Goal: Transaction & Acquisition: Purchase product/service

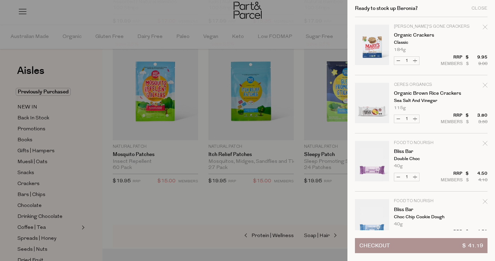
scroll to position [3240, 0]
click at [187, 196] on div at bounding box center [247, 130] width 495 height 261
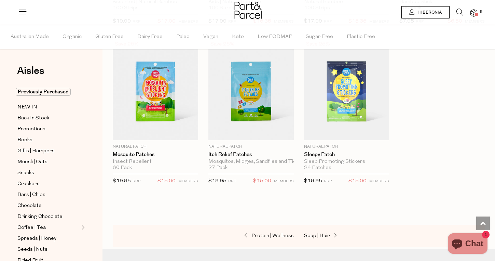
click at [443, 13] on link "Hi Beronia" at bounding box center [426, 12] width 48 height 12
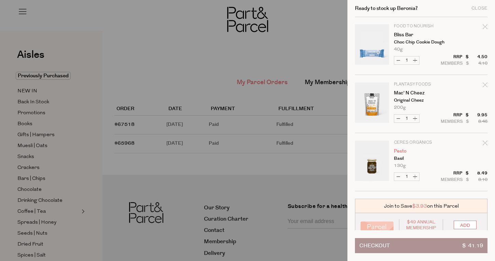
scroll to position [174, 0]
click at [415, 177] on button "Increase Pesto" at bounding box center [415, 177] width 8 height 8
type input "2"
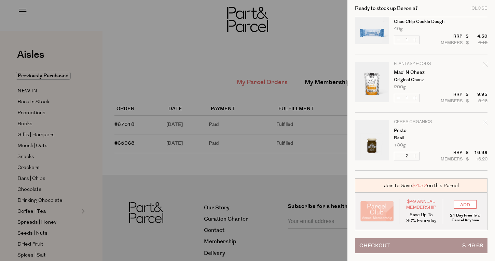
scroll to position [195, 0]
click at [239, 81] on div at bounding box center [247, 130] width 495 height 261
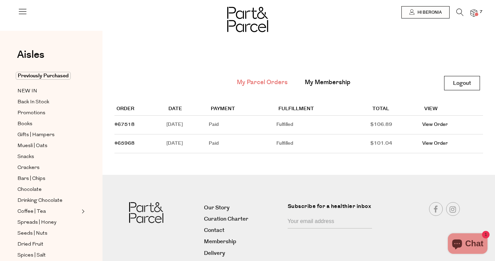
click at [158, 100] on table "Order Date Payment Fulfillment Total View #67518 [DATE] Paid Fulfilled $106.89 …" at bounding box center [299, 124] width 369 height 57
click at [30, 252] on span "Spices | Salt" at bounding box center [31, 255] width 28 height 8
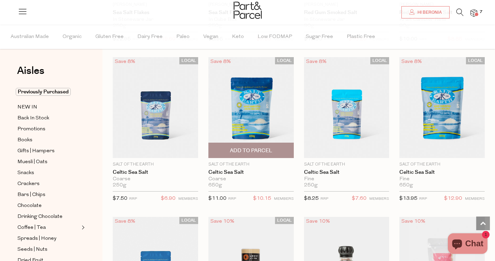
scroll to position [198, 0]
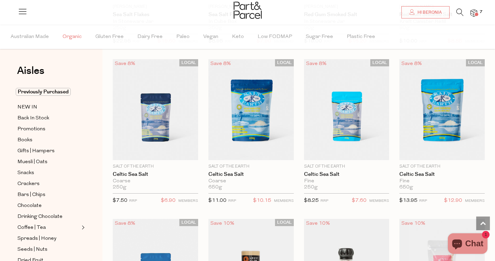
click at [73, 36] on span "Organic" at bounding box center [72, 37] width 19 height 24
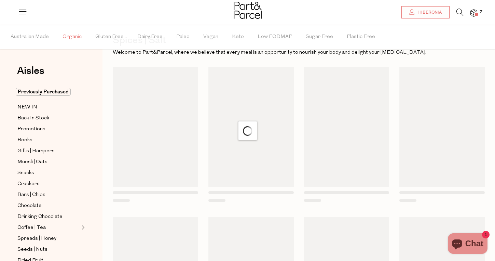
scroll to position [3, 0]
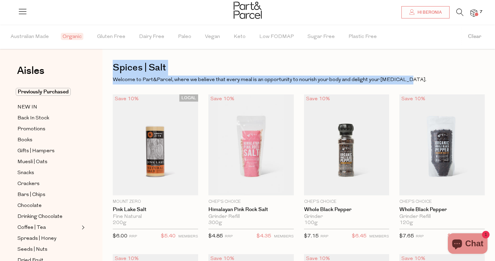
drag, startPoint x: 113, startPoint y: 64, endPoint x: 398, endPoint y: 80, distance: 285.2
click at [398, 80] on div "Spices | Salt Welcome to Part&Parcel, where we believe that every meal is an op…" at bounding box center [299, 72] width 372 height 24
click at [399, 80] on p "Welcome to Part&Parcel, where we believe that every meal is an opportunity to n…" at bounding box center [299, 80] width 372 height 9
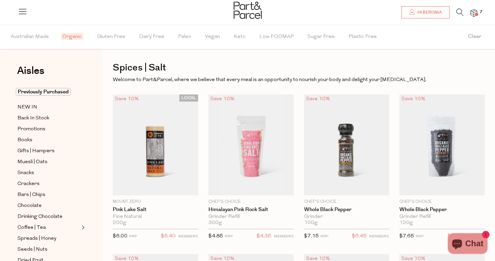
click at [309, 77] on p "Welcome to Part&Parcel, where we believe that every meal is an opportunity to n…" at bounding box center [299, 80] width 372 height 9
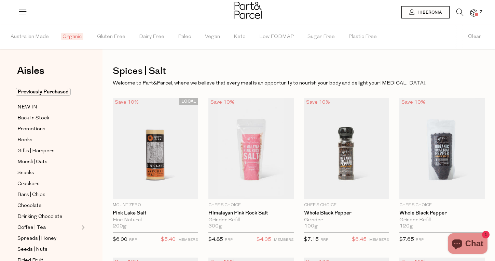
scroll to position [0, 0]
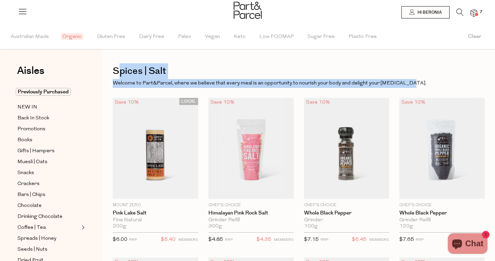
drag, startPoint x: 419, startPoint y: 86, endPoint x: 121, endPoint y: 73, distance: 299.1
click at [121, 73] on div "Spices | Salt Welcome to Part&Parcel, where we believe that every meal is an op…" at bounding box center [299, 75] width 372 height 24
drag, startPoint x: 118, startPoint y: 72, endPoint x: 304, endPoint y: 81, distance: 186.8
click at [304, 81] on div "Spices | Salt Welcome to Part&Parcel, where we believe that every meal is an op…" at bounding box center [299, 75] width 372 height 24
drag, startPoint x: 418, startPoint y: 81, endPoint x: 104, endPoint y: 62, distance: 314.4
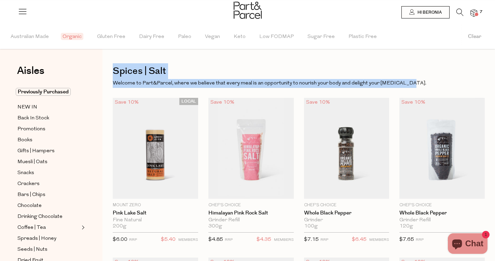
click at [128, 64] on h1 "Spices | Salt" at bounding box center [299, 71] width 372 height 16
